Goal: Navigation & Orientation: Find specific page/section

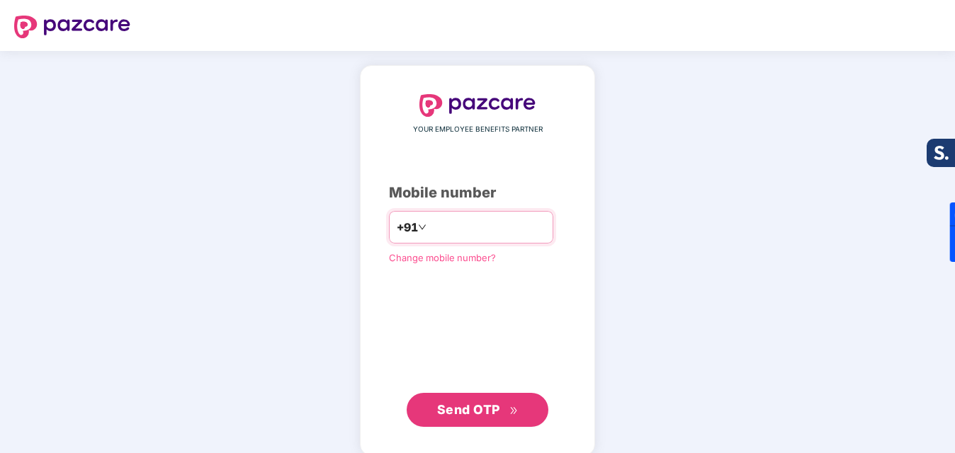
click at [446, 237] on input "number" at bounding box center [487, 227] width 116 height 23
type input "**********"
click at [477, 401] on span "Send OTP" at bounding box center [477, 410] width 81 height 20
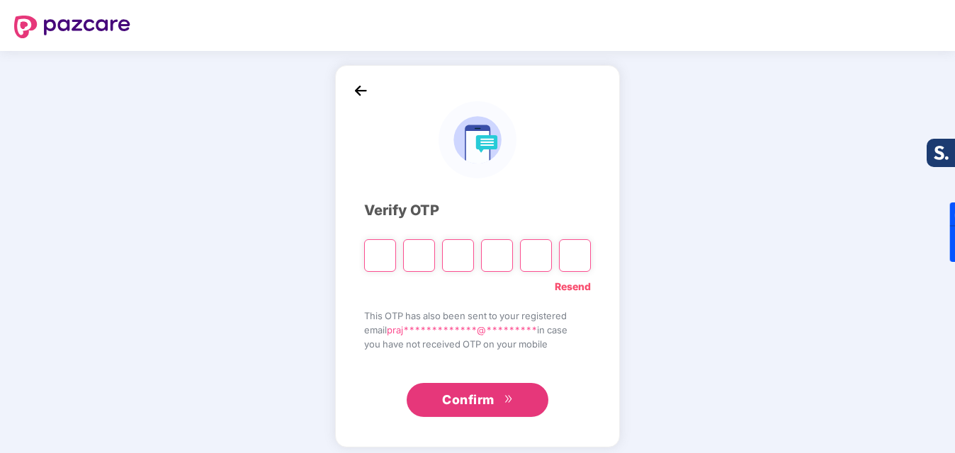
click at [378, 259] on input "Please enter verification code. Digit 1" at bounding box center [380, 255] width 32 height 33
type input "*"
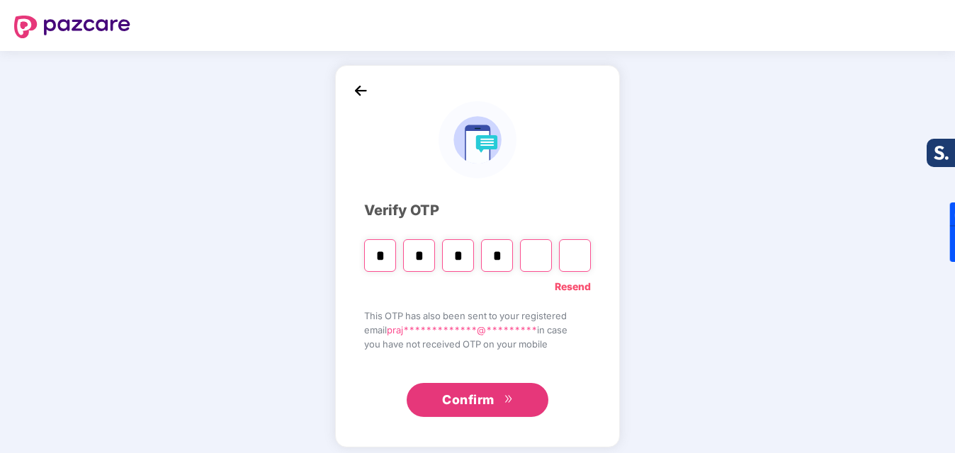
type input "*"
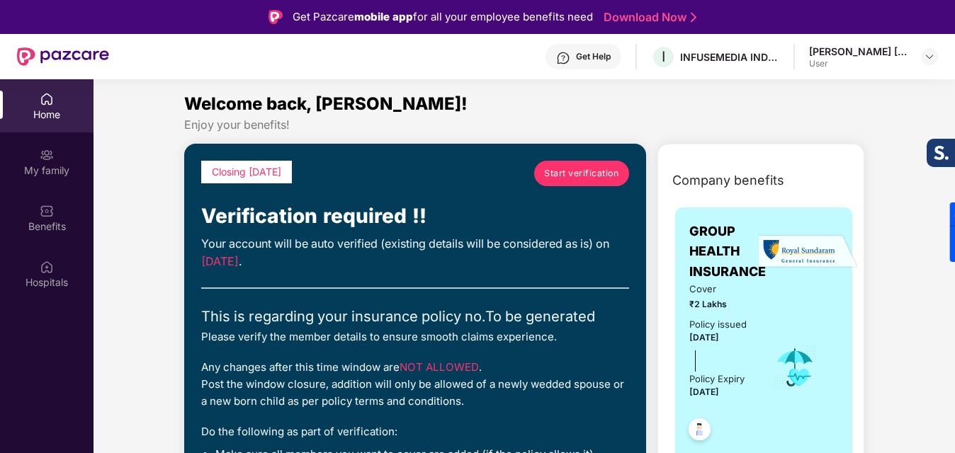
click at [591, 178] on span "Start verification" at bounding box center [581, 172] width 74 height 13
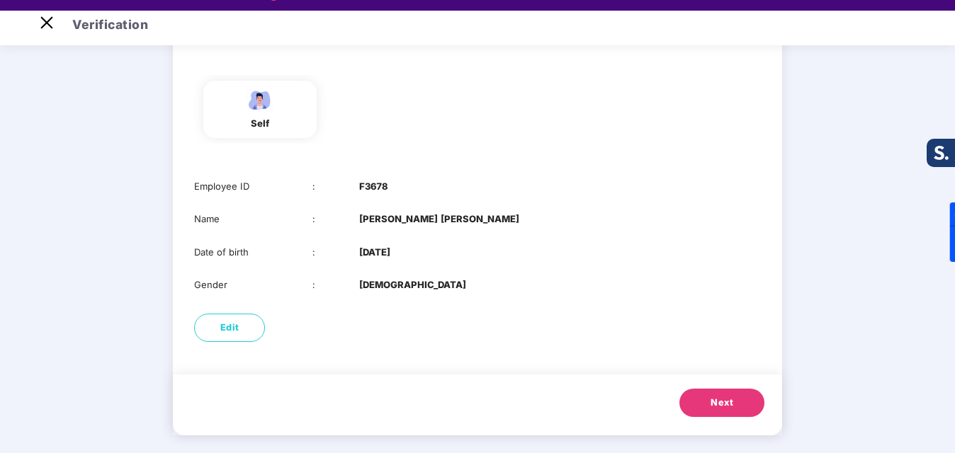
scroll to position [34, 0]
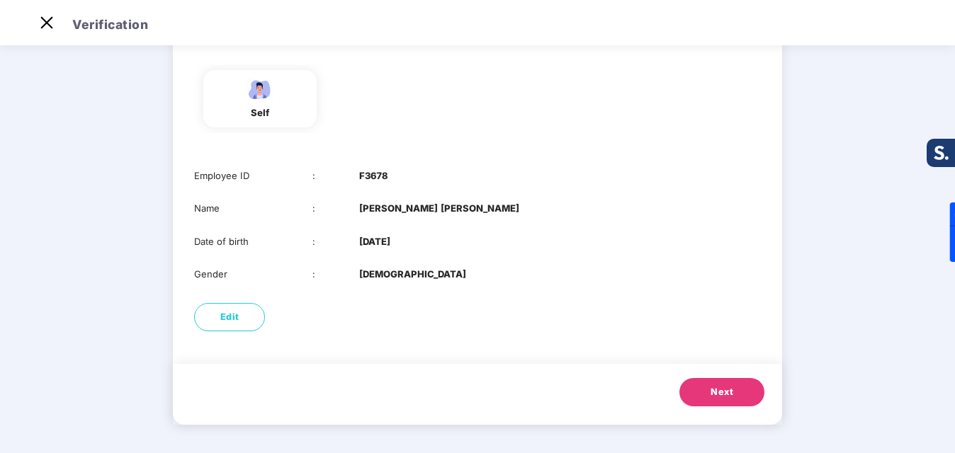
click at [684, 387] on button "Next" at bounding box center [721, 392] width 85 height 28
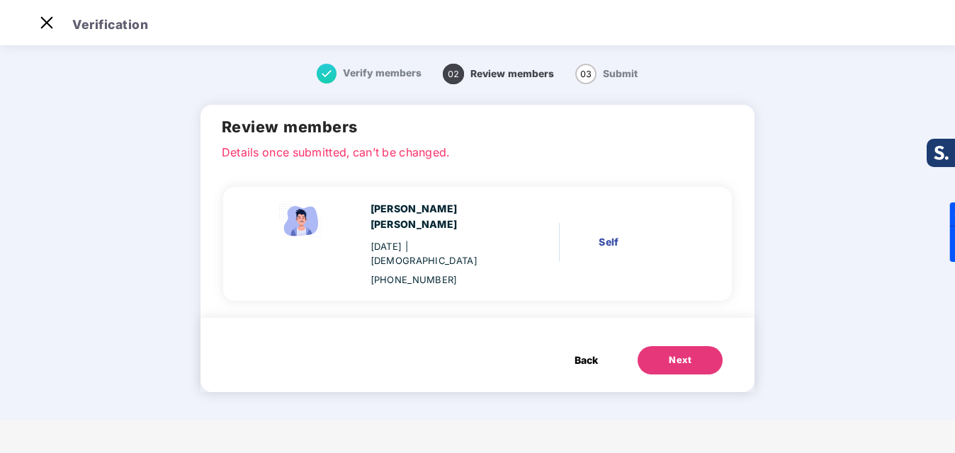
scroll to position [0, 0]
click at [657, 346] on button "Next" at bounding box center [679, 360] width 85 height 28
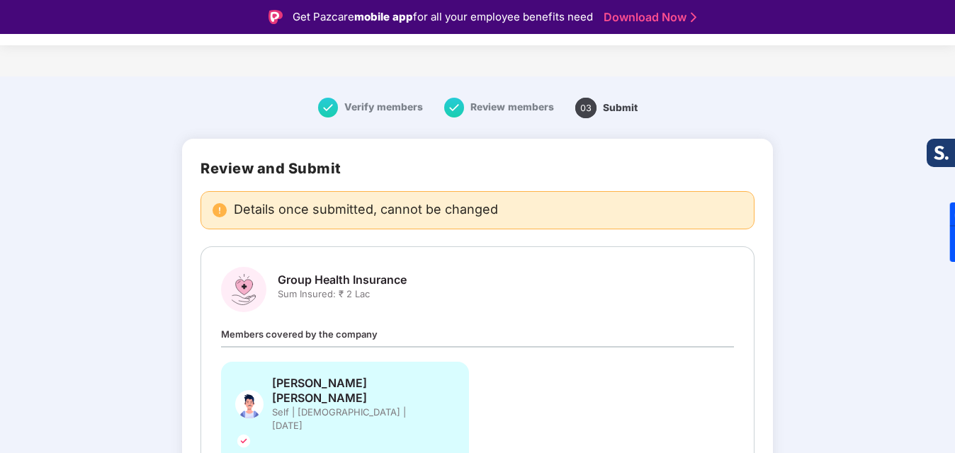
scroll to position [71, 0]
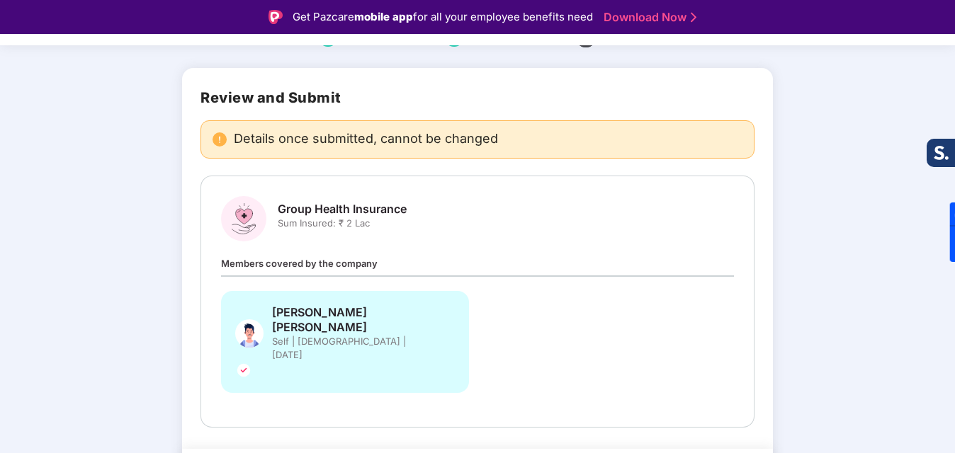
click at [306, 265] on span "Members covered by the company" at bounding box center [299, 263] width 157 height 11
click at [353, 267] on span "Members covered by the company" at bounding box center [299, 263] width 157 height 11
click at [378, 266] on div "Members covered by the company Prajwal Bharat Bhosale Self | Male | 23 July 1999" at bounding box center [477, 332] width 512 height 152
click at [411, 267] on div "Members covered by the company Prajwal Bharat Bhosale Self | Male | 23 July 1999" at bounding box center [477, 332] width 512 height 152
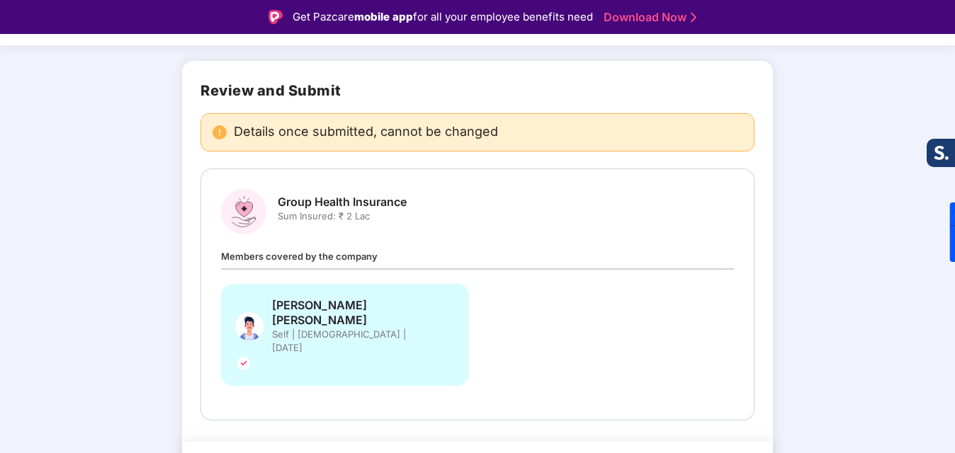
scroll to position [79, 0]
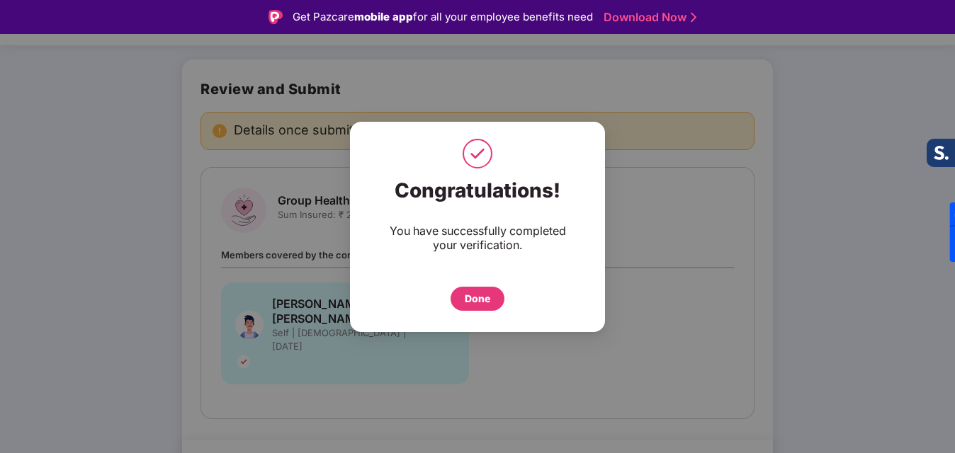
click at [485, 297] on div "Done" at bounding box center [477, 299] width 25 height 16
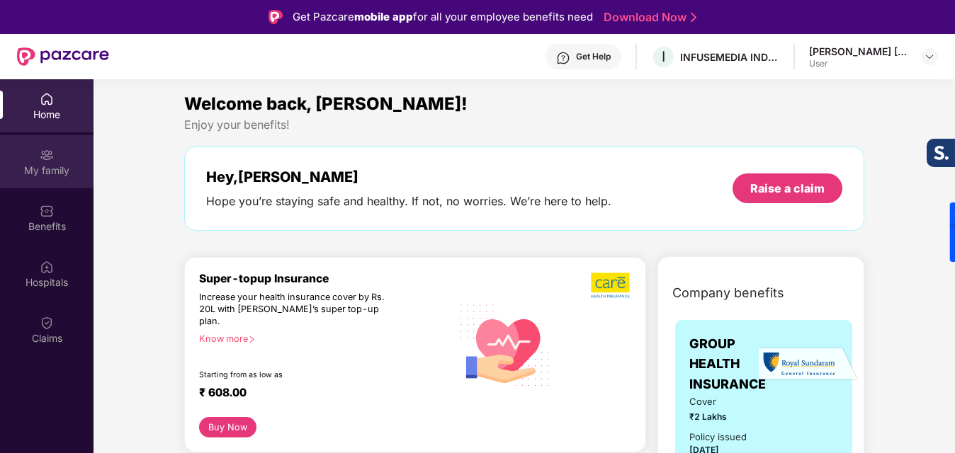
click at [38, 166] on div "My family" at bounding box center [46, 171] width 93 height 14
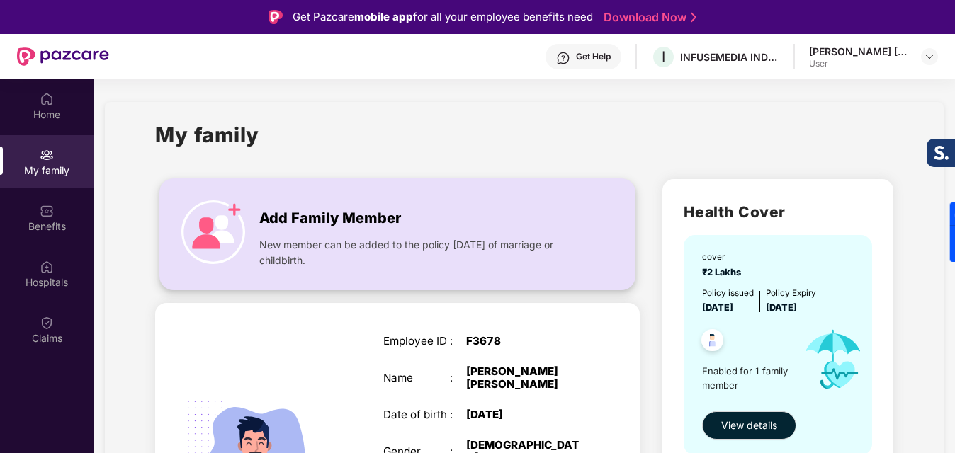
click at [419, 237] on span "New member can be added to the policy [DATE] of marriage or childbirth." at bounding box center [421, 252] width 324 height 31
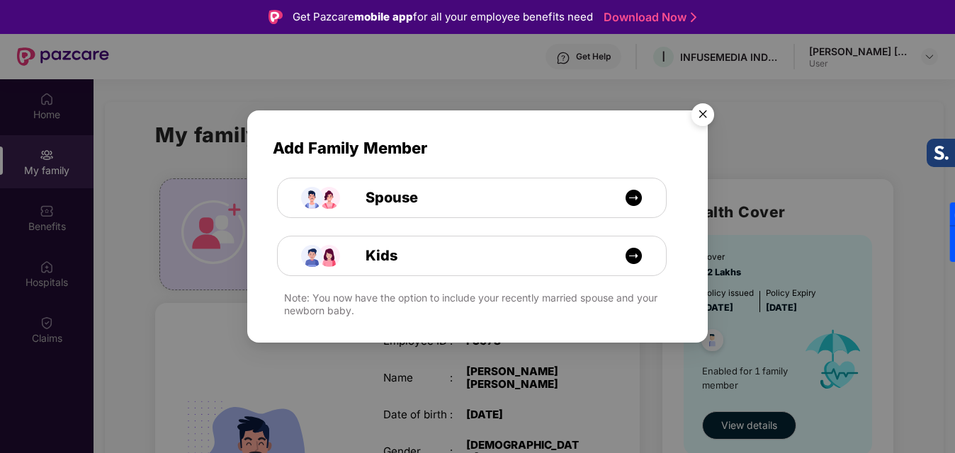
click at [701, 120] on img "Close" at bounding box center [703, 117] width 40 height 40
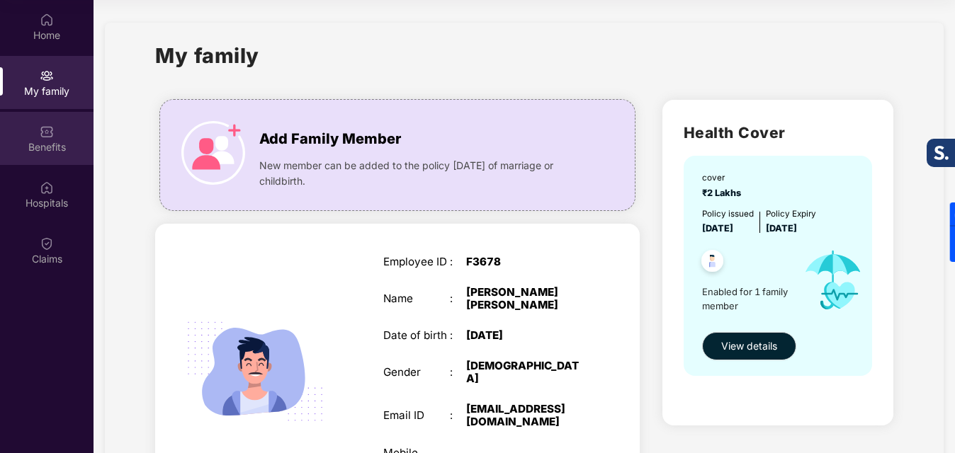
click at [66, 146] on div "Benefits" at bounding box center [46, 147] width 93 height 14
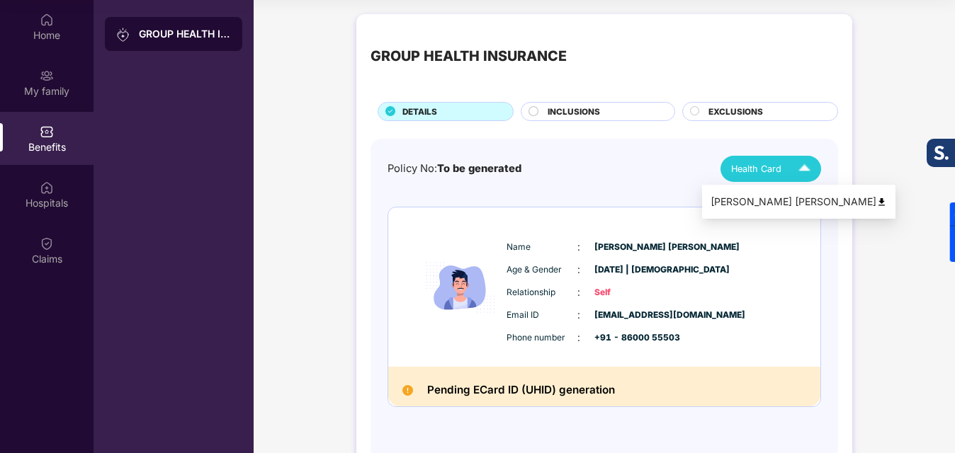
click at [800, 170] on img at bounding box center [804, 169] width 25 height 25
click at [587, 112] on span "INCLUSIONS" at bounding box center [573, 112] width 52 height 13
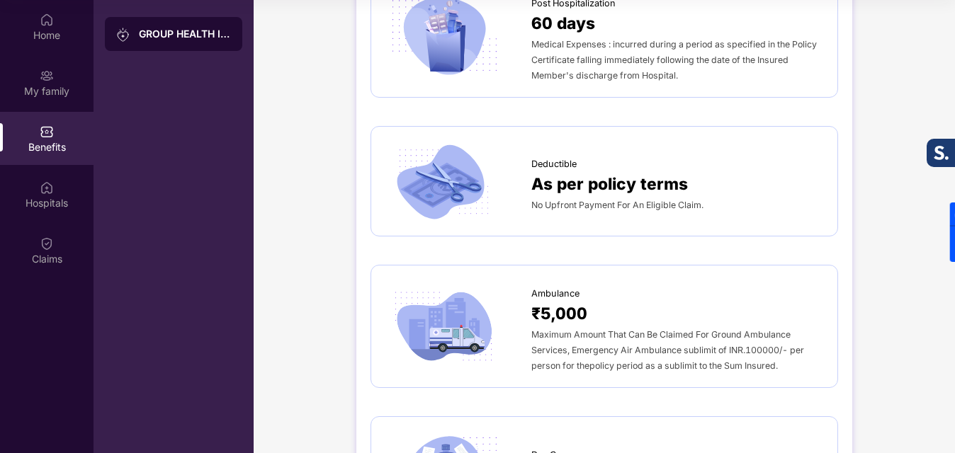
scroll to position [960, 0]
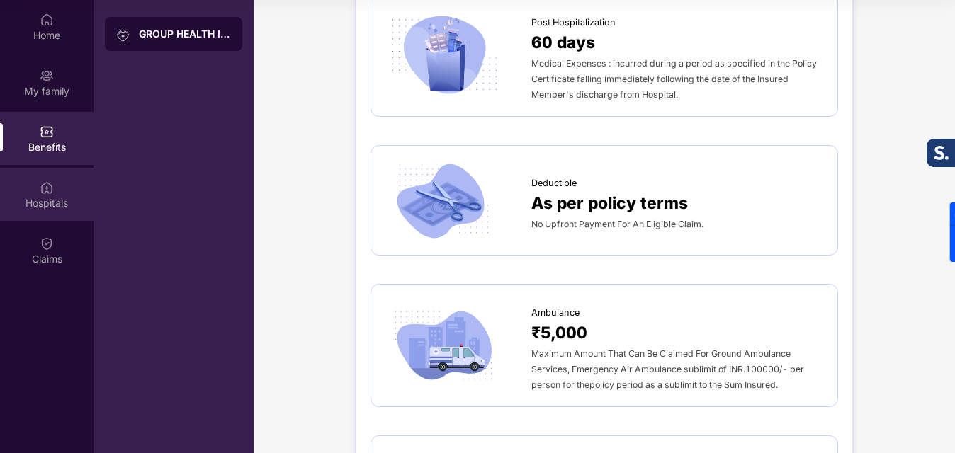
click at [39, 183] on div "Hospitals" at bounding box center [46, 194] width 93 height 53
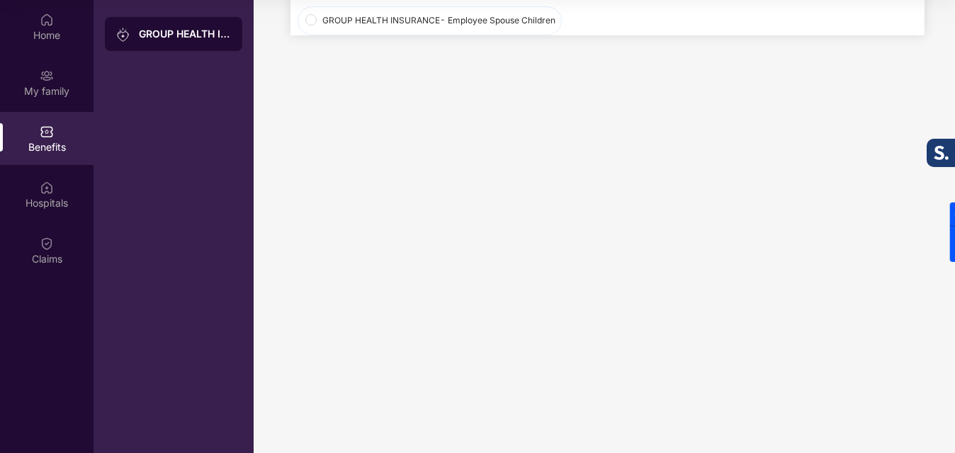
scroll to position [0, 0]
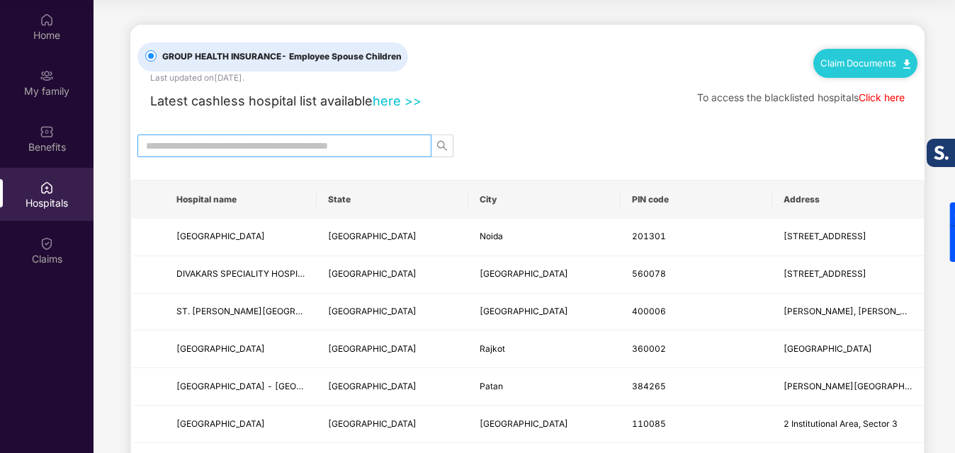
click at [357, 145] on input "text" at bounding box center [279, 146] width 266 height 16
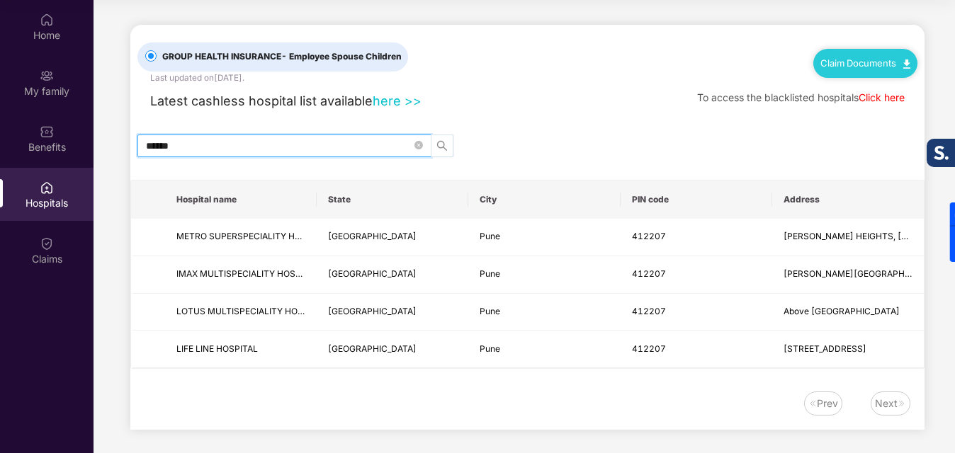
click at [438, 150] on icon "search" at bounding box center [441, 145] width 11 height 11
type input "******"
click at [424, 145] on span "******" at bounding box center [284, 146] width 294 height 23
click at [65, 263] on div "Claims" at bounding box center [46, 259] width 93 height 14
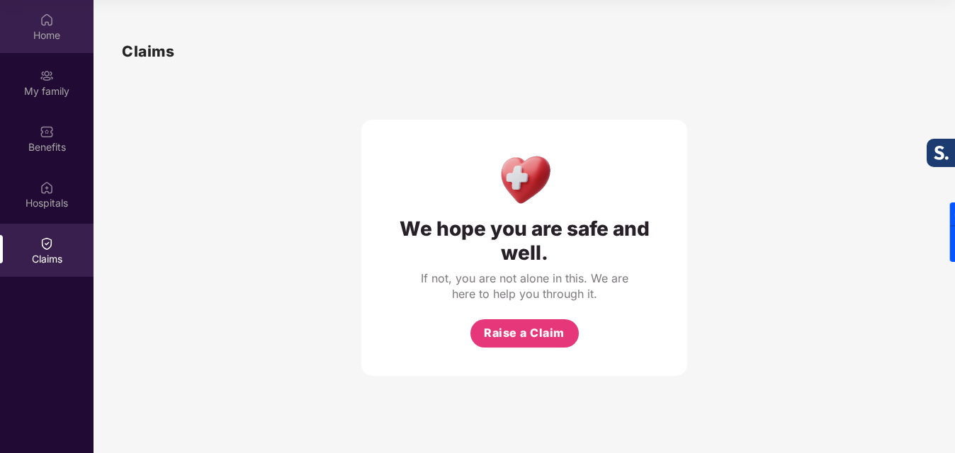
click at [57, 45] on div "Home" at bounding box center [46, 26] width 93 height 53
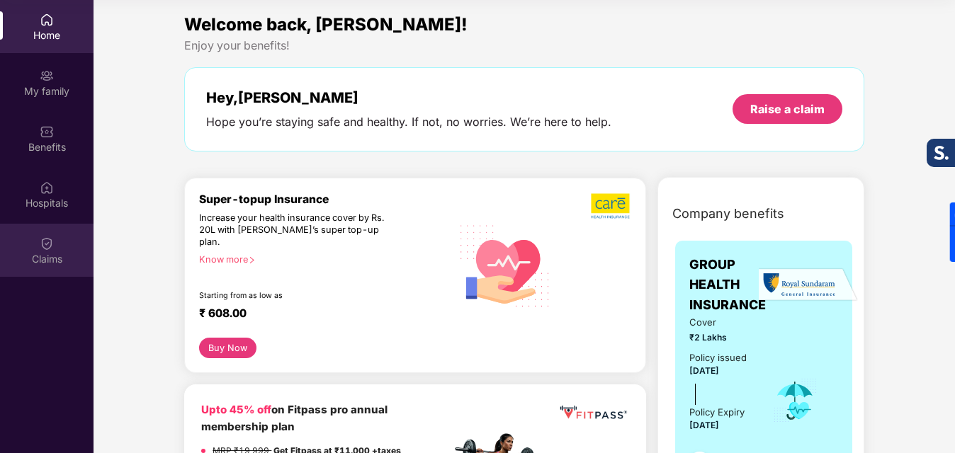
click at [45, 262] on div "Claims" at bounding box center [46, 259] width 93 height 14
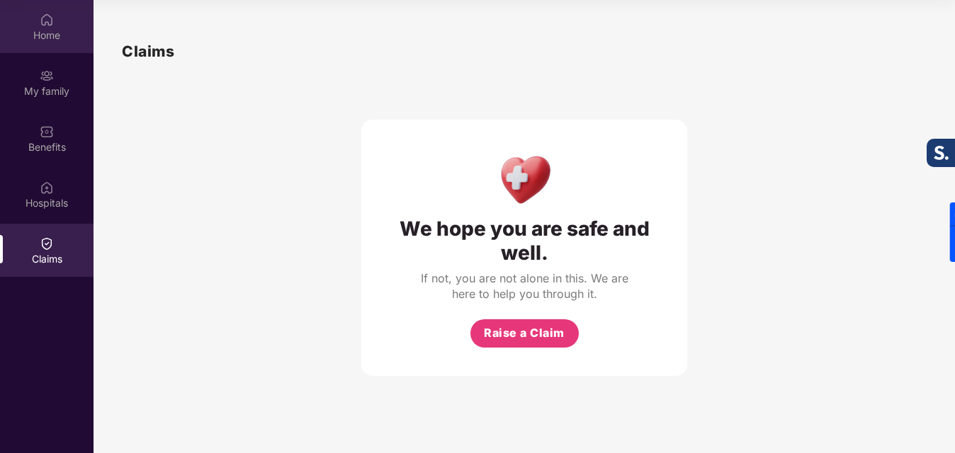
click at [55, 17] on div "Home" at bounding box center [46, 26] width 93 height 53
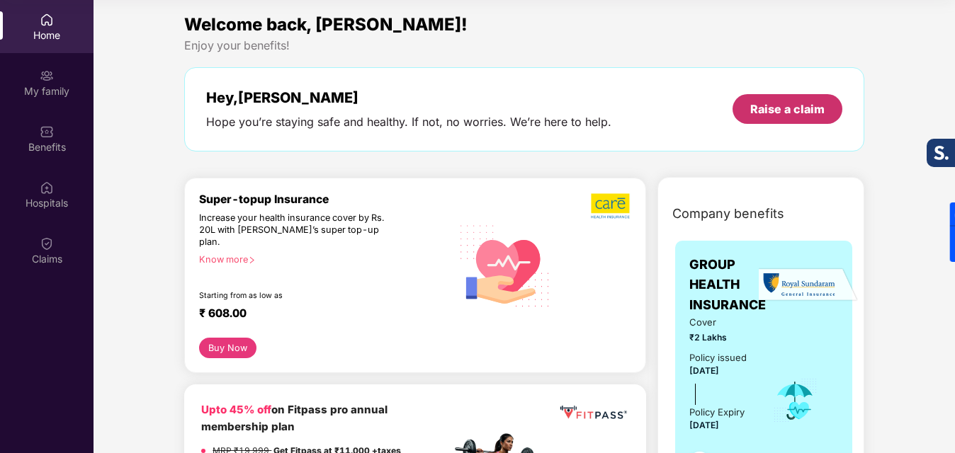
click at [813, 104] on div "Raise a claim" at bounding box center [787, 109] width 74 height 16
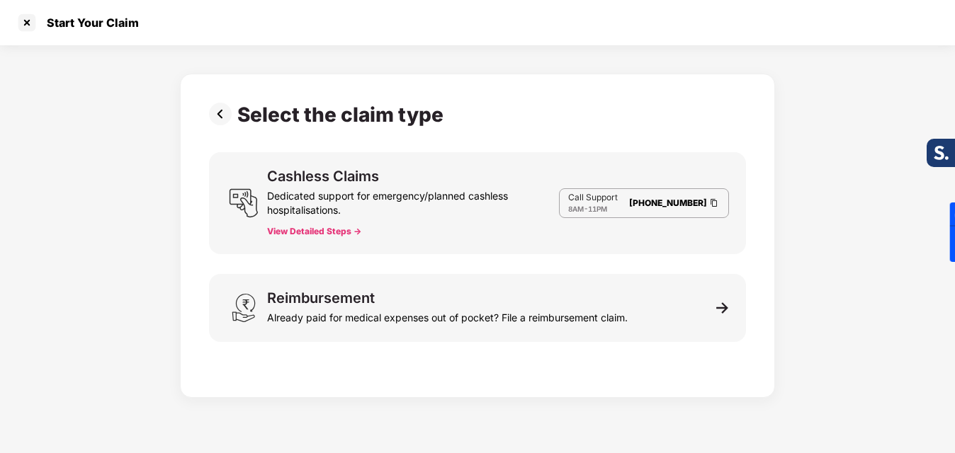
scroll to position [34, 0]
click at [25, 18] on div at bounding box center [27, 22] width 23 height 23
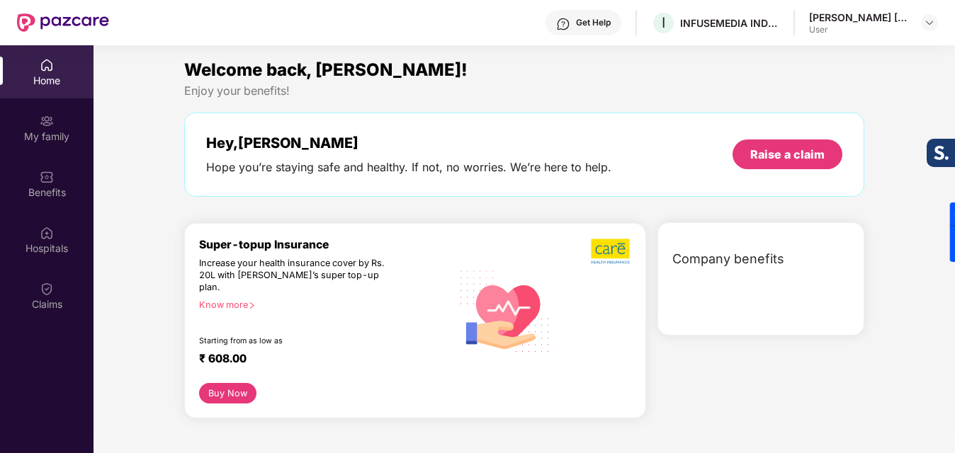
scroll to position [79, 0]
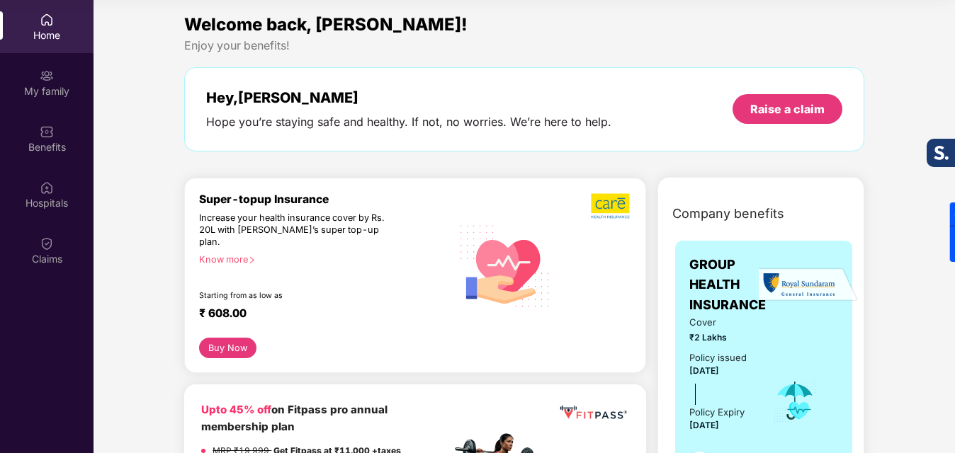
click at [29, 30] on div "Home" at bounding box center [46, 35] width 93 height 14
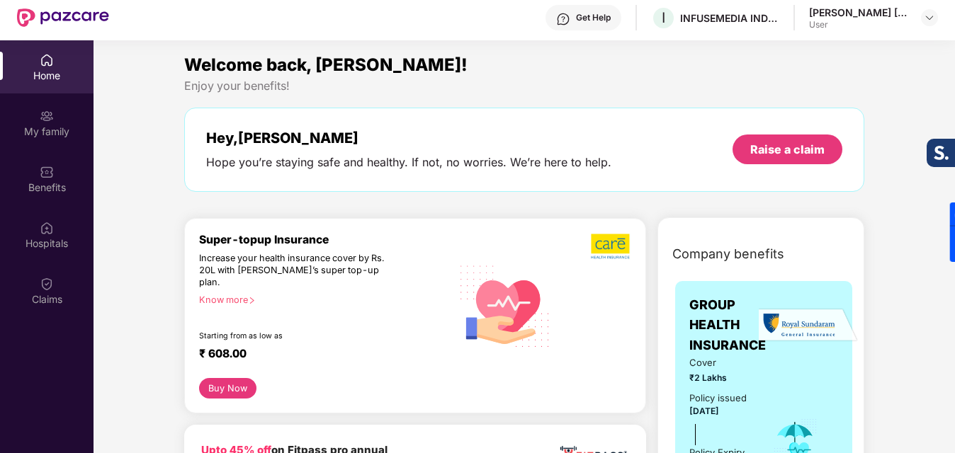
scroll to position [0, 0]
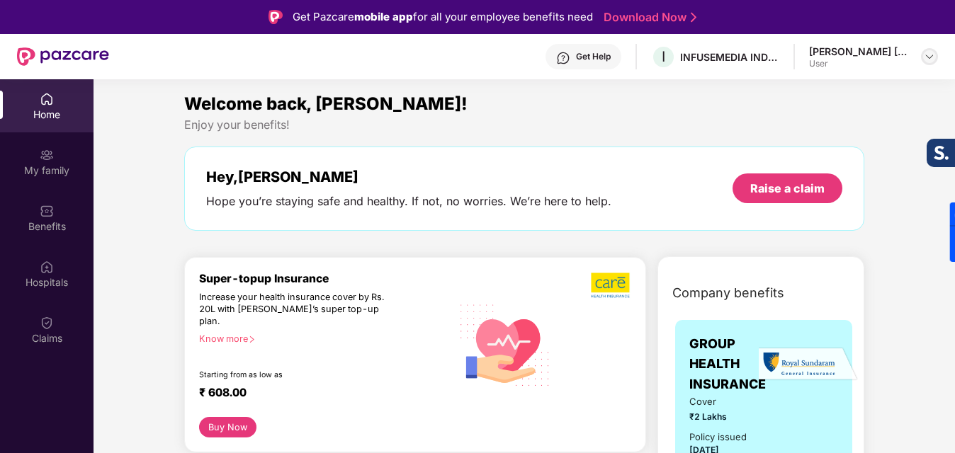
click at [921, 58] on div at bounding box center [929, 56] width 17 height 17
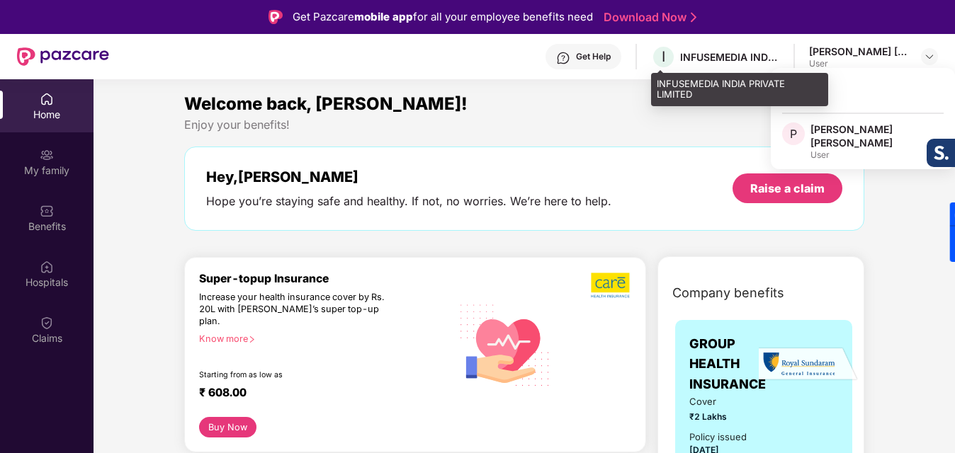
click at [705, 51] on div "INFUSEMEDIA INDIA PRIVATE LIMITED" at bounding box center [729, 56] width 99 height 13
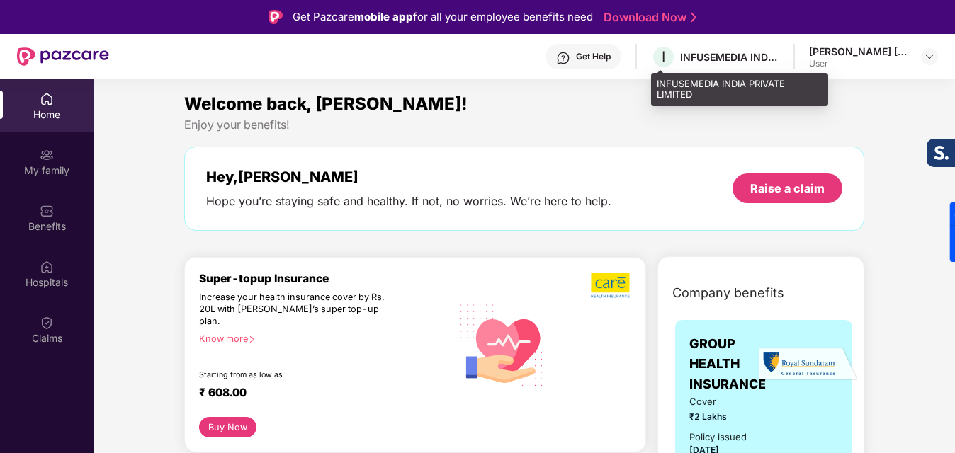
click at [710, 62] on div "INFUSEMEDIA INDIA PRIVATE LIMITED" at bounding box center [729, 56] width 99 height 13
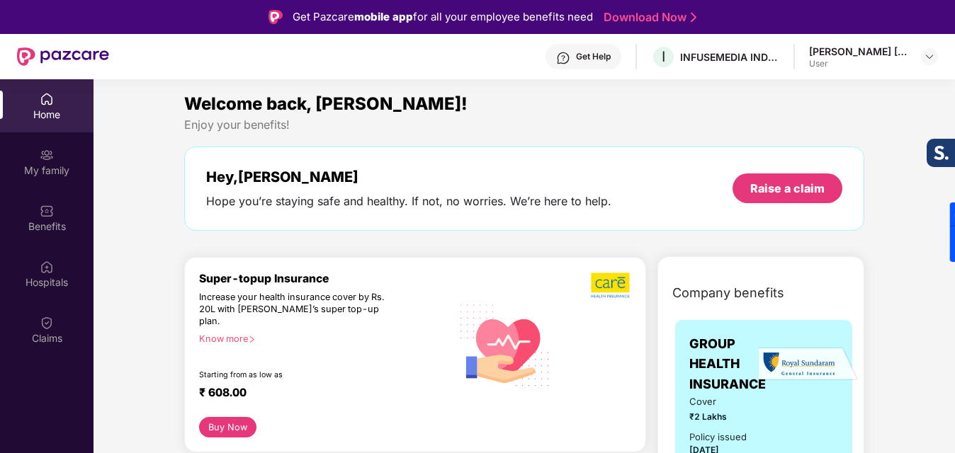
click at [940, 59] on header "Get Help I INFUSEMEDIA INDIA PRIVATE LIMITED [PERSON_NAME] [PERSON_NAME] User" at bounding box center [477, 56] width 955 height 45
click at [924, 58] on img at bounding box center [929, 56] width 11 height 11
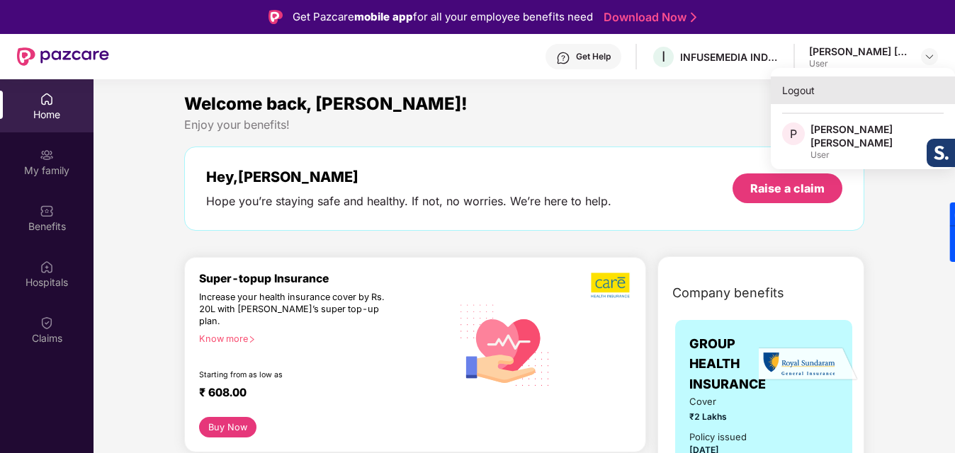
click at [798, 87] on div "Logout" at bounding box center [863, 90] width 184 height 28
